Goal: Task Accomplishment & Management: Complete application form

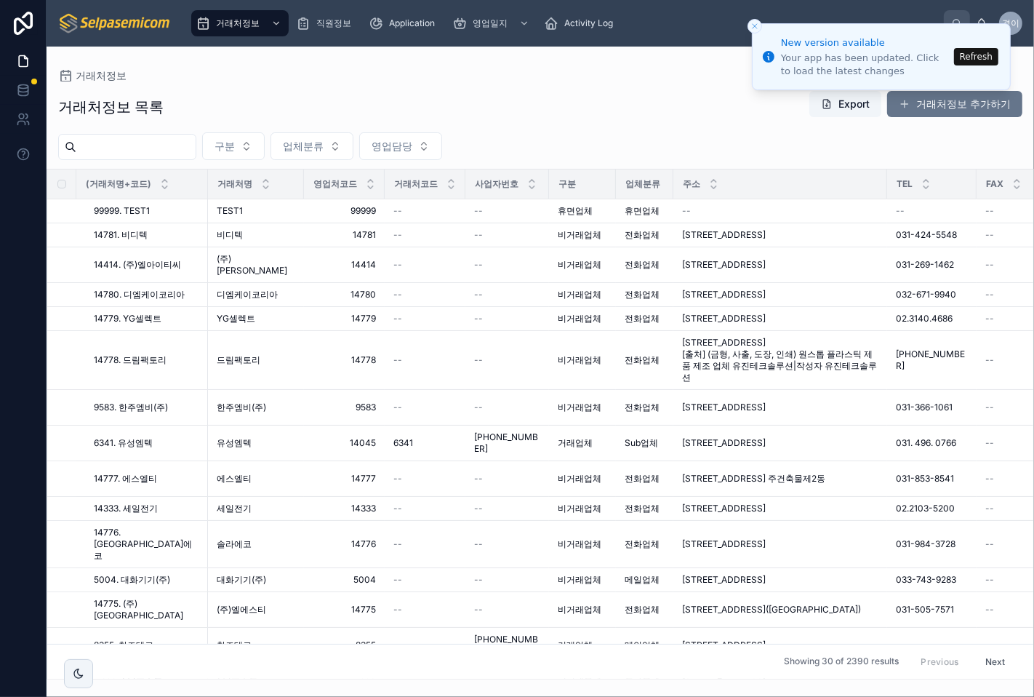
click at [975, 52] on button "Refresh" at bounding box center [976, 56] width 44 height 17
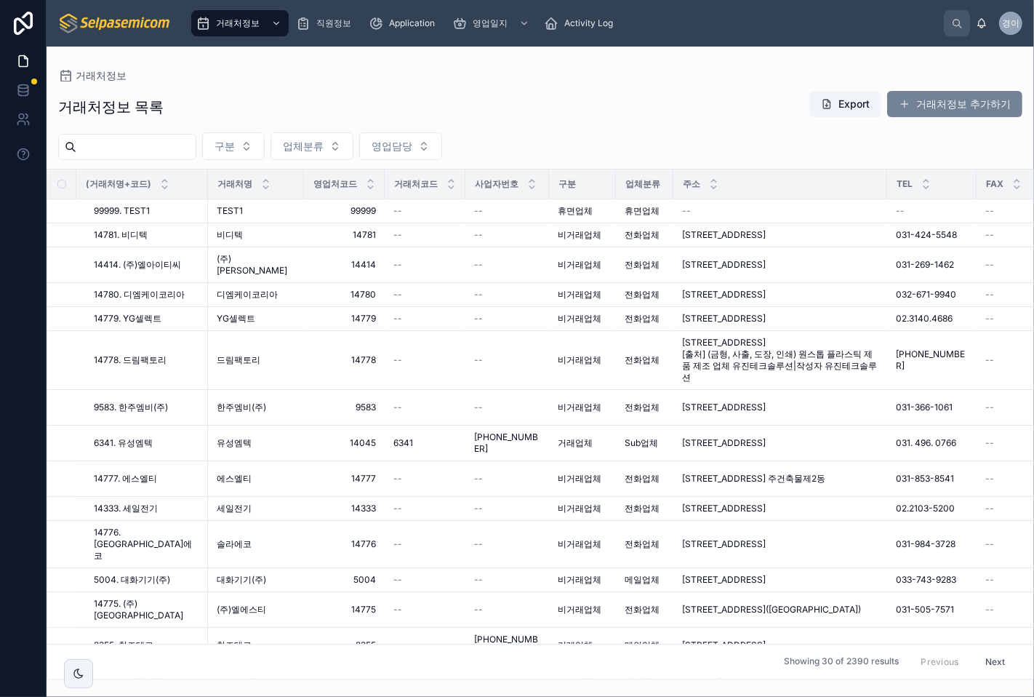
click at [929, 103] on button "거래처정보 추가하기" at bounding box center [954, 104] width 135 height 26
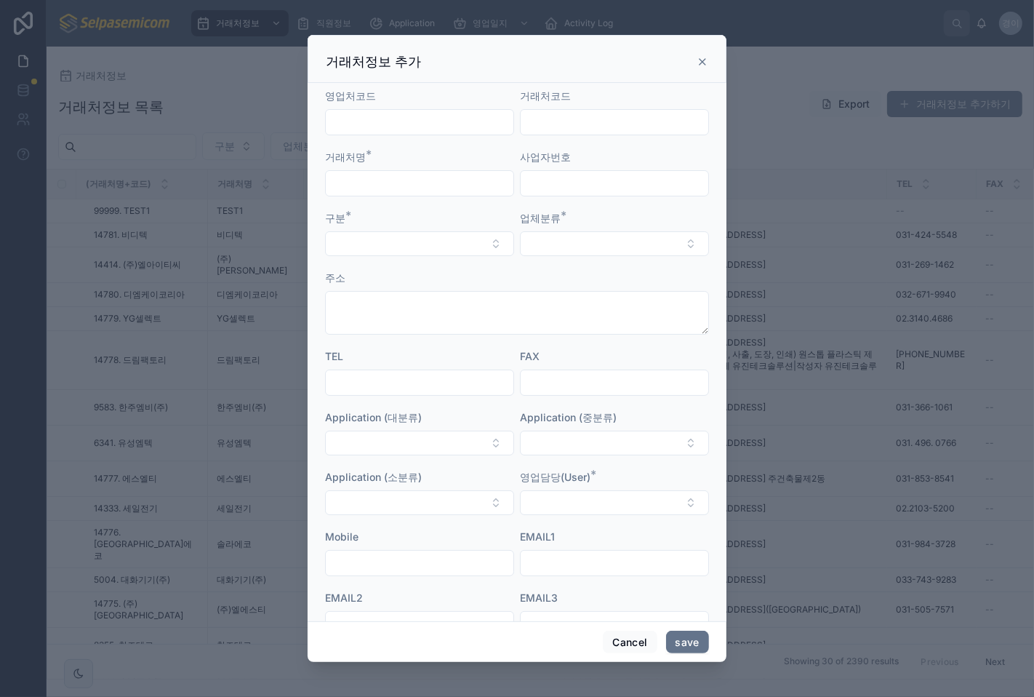
drag, startPoint x: 704, startPoint y: 60, endPoint x: 720, endPoint y: 59, distance: 16.0
click at [704, 60] on icon at bounding box center [703, 62] width 6 height 6
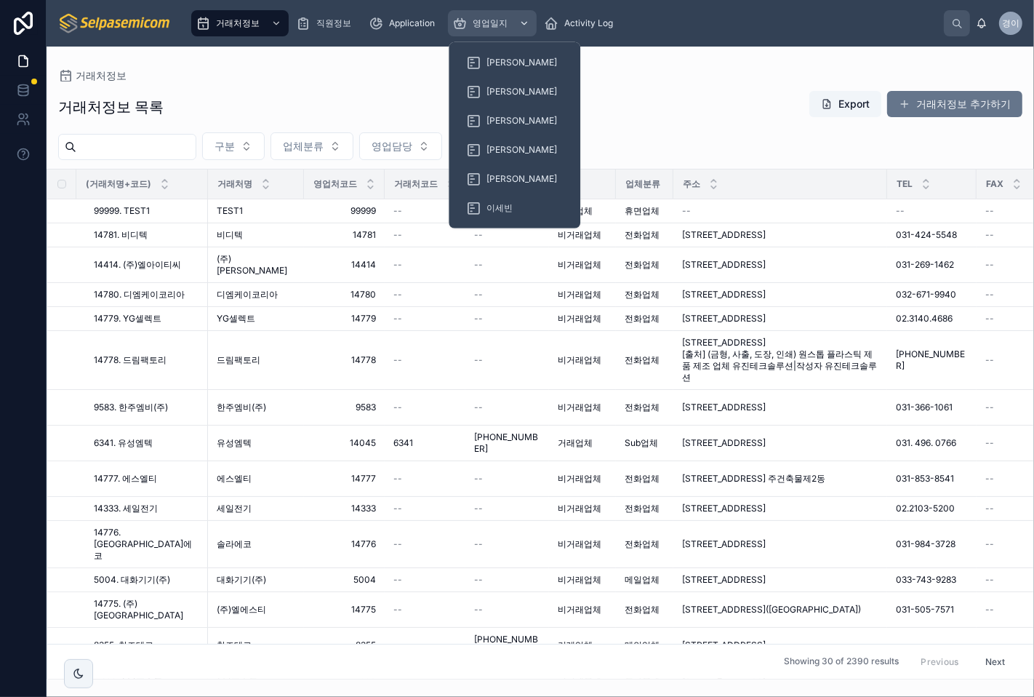
click at [498, 23] on span "영업일지" at bounding box center [490, 23] width 35 height 12
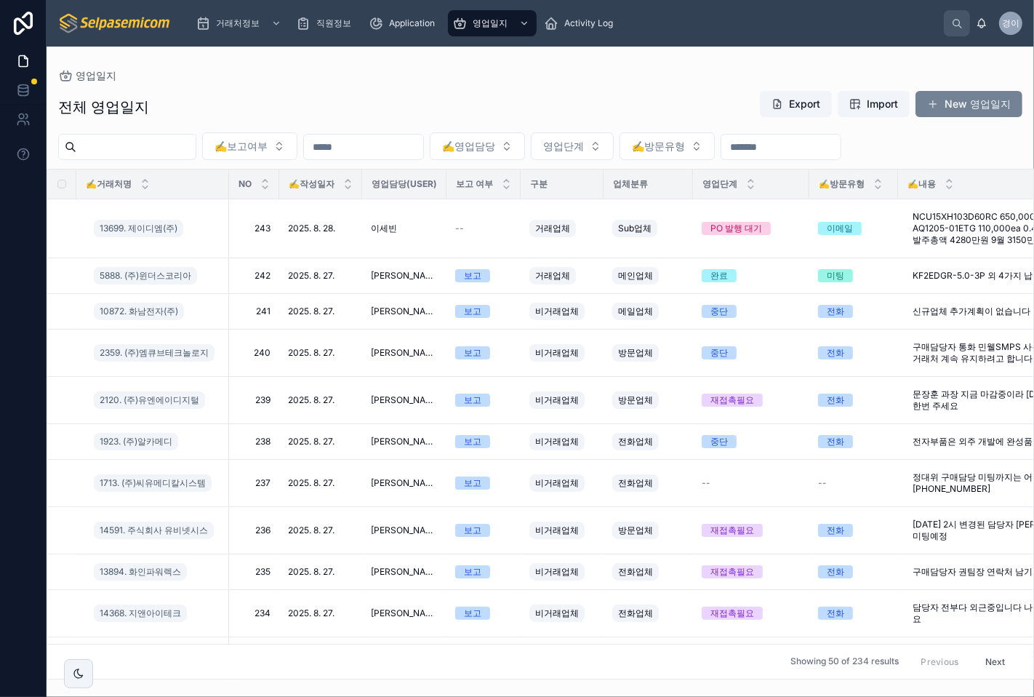
click at [941, 109] on button "New 영업일지" at bounding box center [969, 104] width 107 height 26
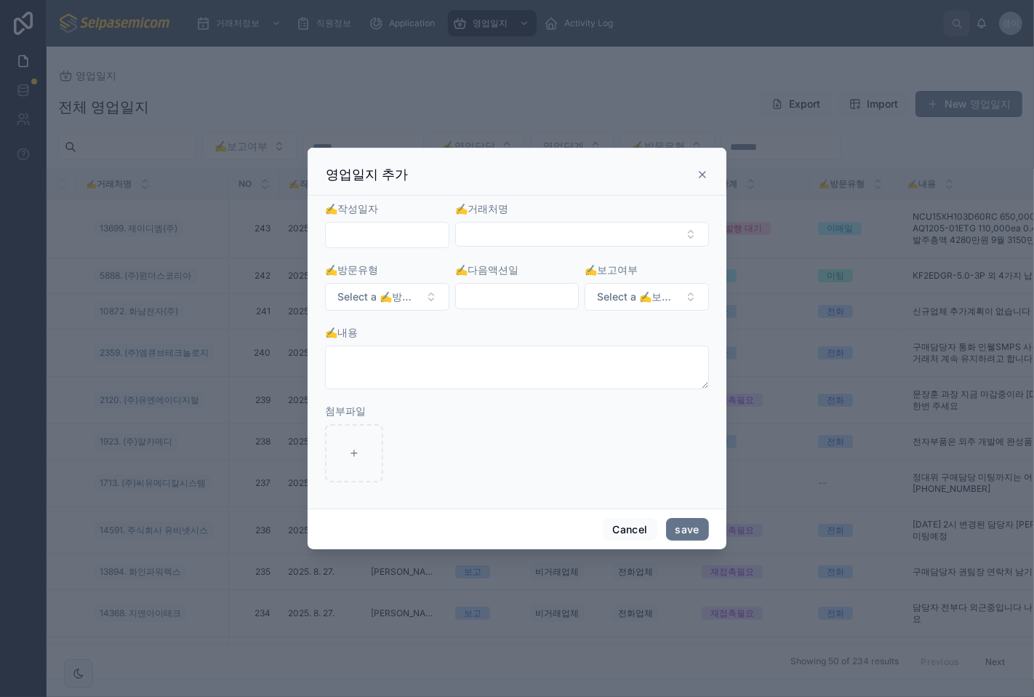
click at [422, 228] on input "text" at bounding box center [387, 235] width 123 height 20
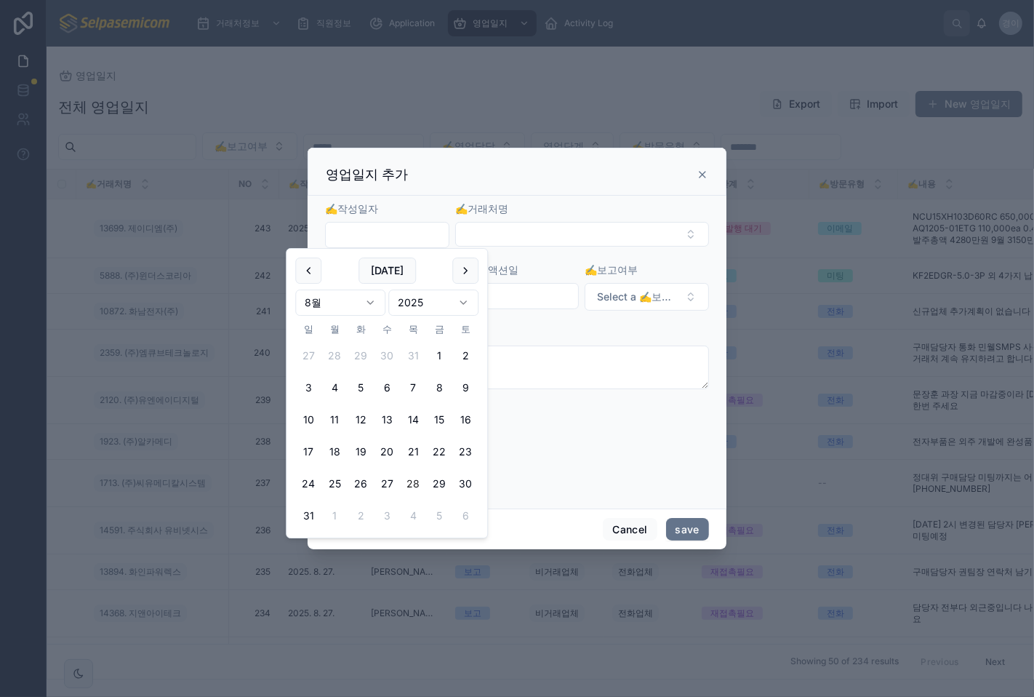
click at [417, 481] on button "28" at bounding box center [413, 484] width 26 height 26
type input "**********"
click at [481, 234] on button "Select Button" at bounding box center [582, 234] width 254 height 25
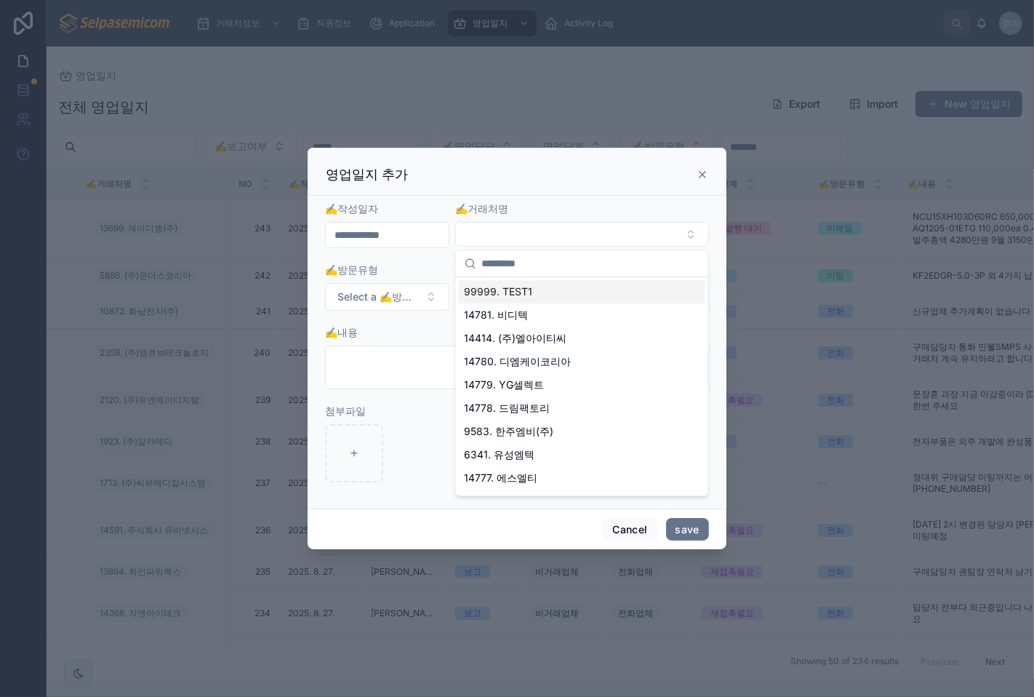
click at [513, 296] on span "99999. TEST1" at bounding box center [499, 291] width 68 height 15
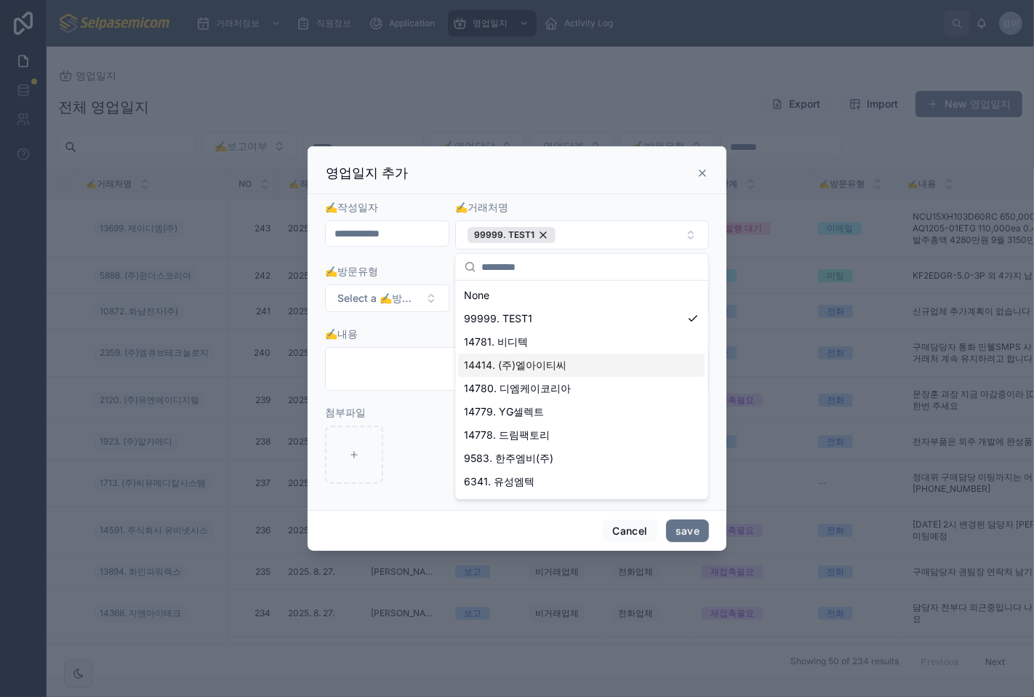
click at [401, 343] on div "✍️내용" at bounding box center [517, 359] width 384 height 64
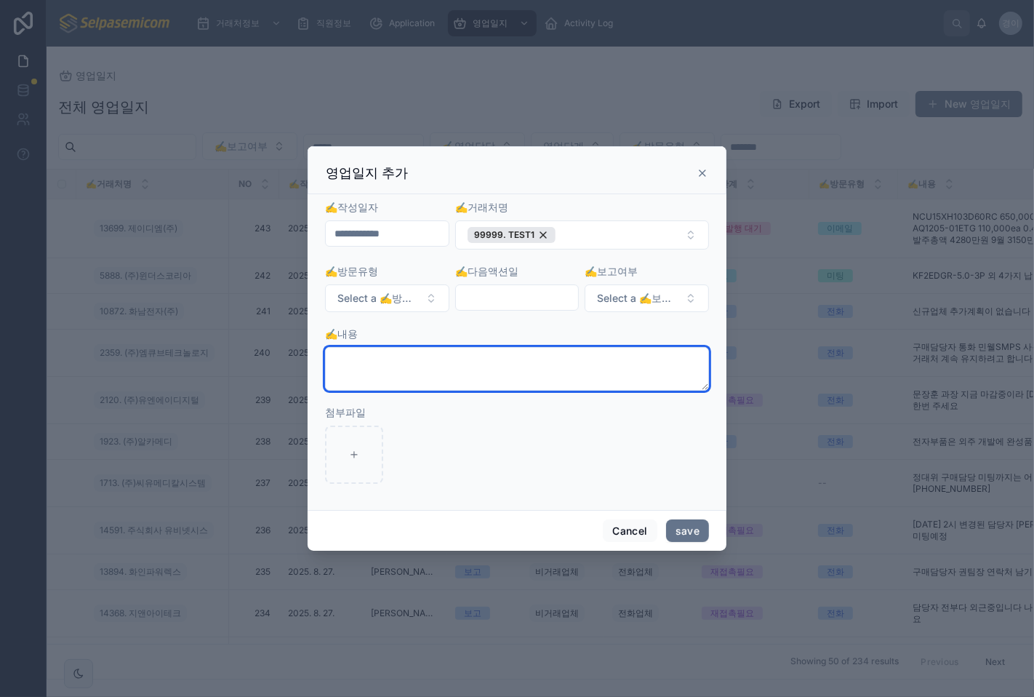
click at [489, 376] on textarea at bounding box center [517, 369] width 384 height 44
type textarea "*"
type textarea "*******"
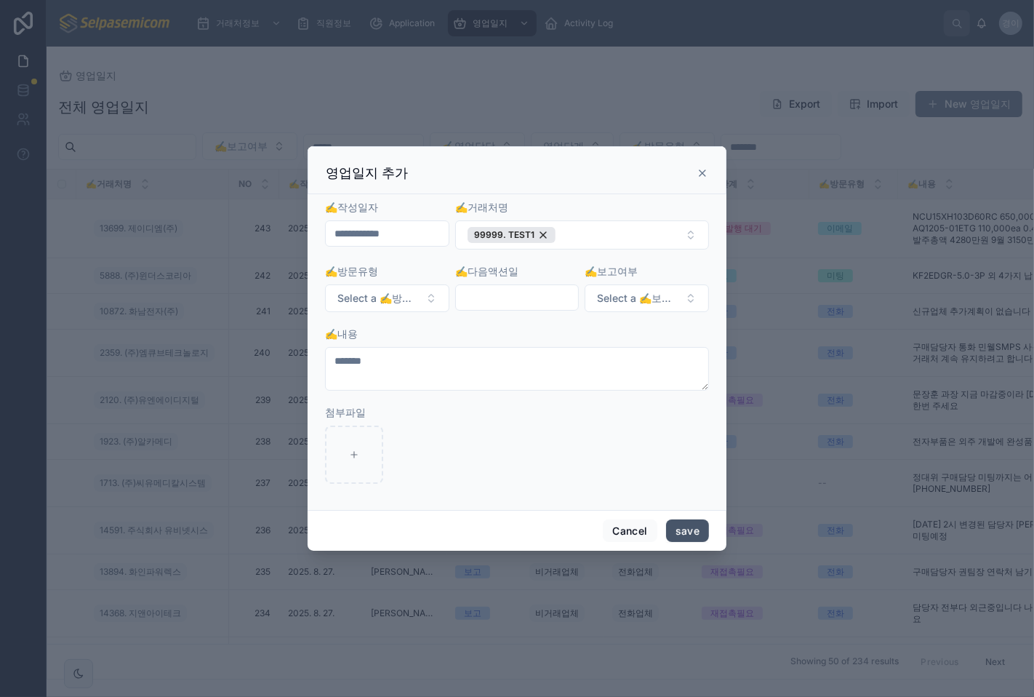
click at [689, 531] on button "save" at bounding box center [687, 530] width 43 height 23
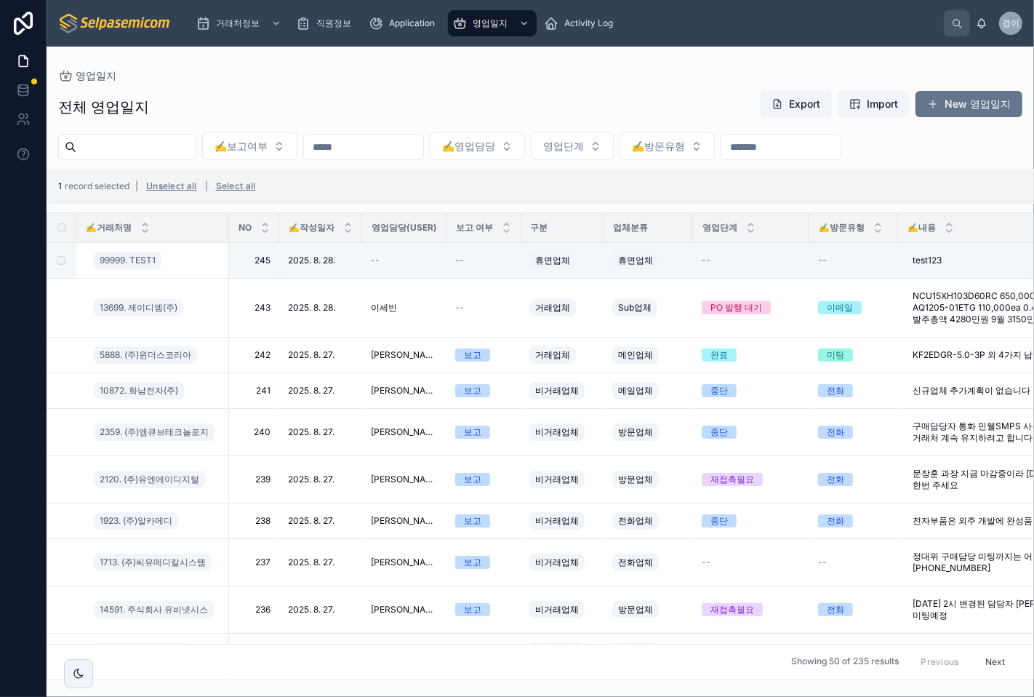
click at [0, 0] on span "del" at bounding box center [0, 0] width 0 height 0
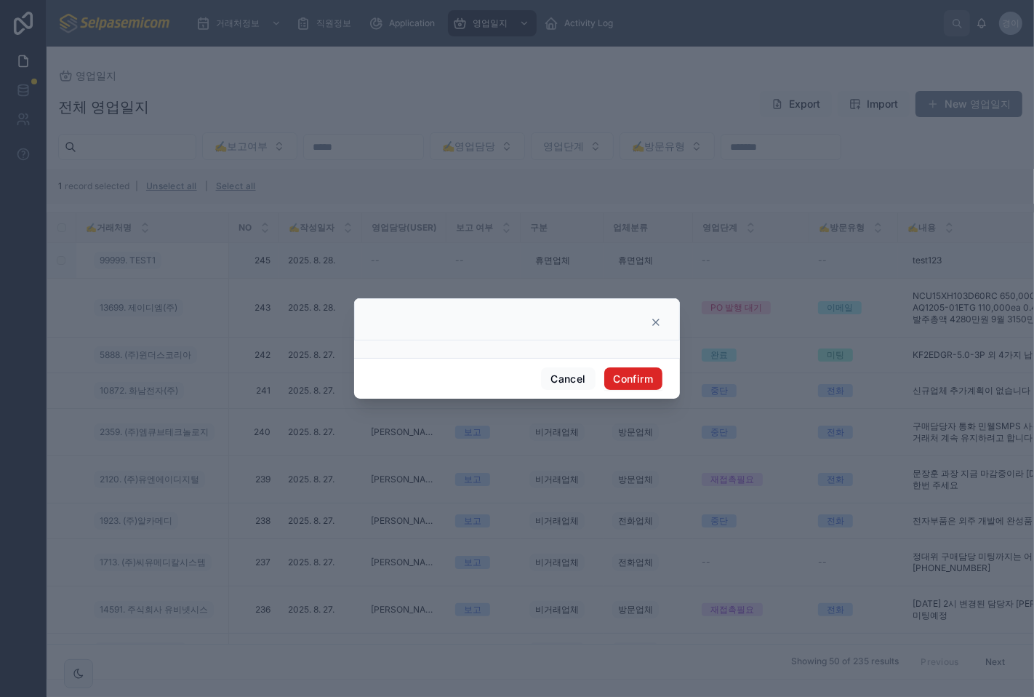
click at [620, 381] on button "Confirm" at bounding box center [633, 378] width 58 height 23
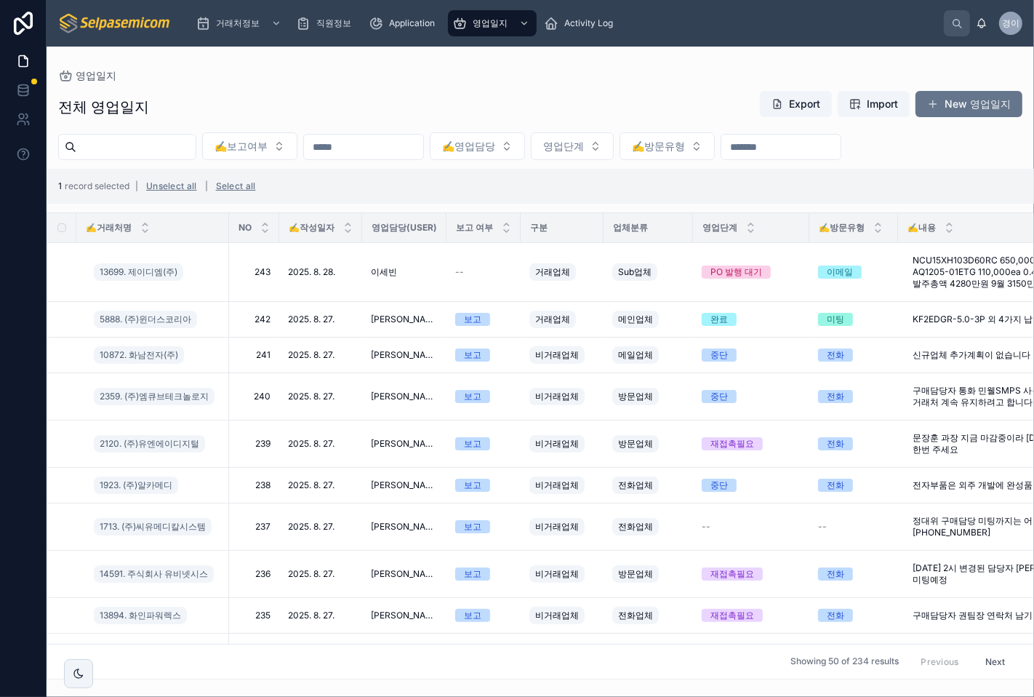
click at [1011, 31] on div "경이" at bounding box center [1010, 23] width 23 height 23
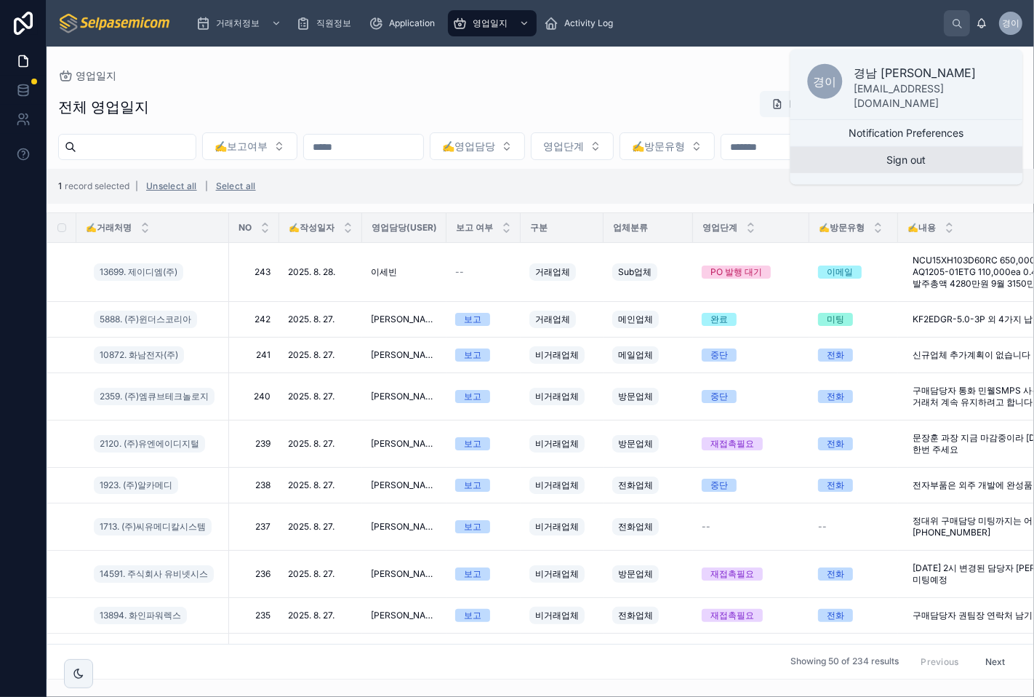
click at [933, 157] on button "Sign out" at bounding box center [906, 160] width 233 height 26
